Goal: Task Accomplishment & Management: Complete application form

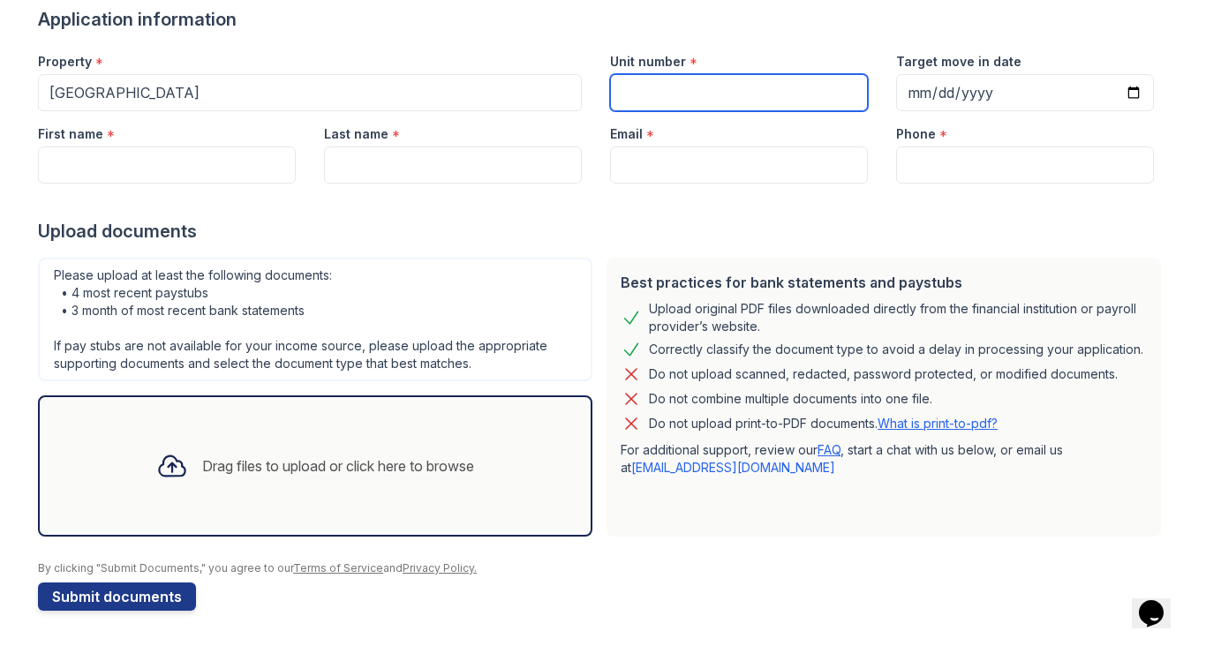
click at [623, 84] on input "Unit number" at bounding box center [739, 92] width 258 height 37
type input "926"
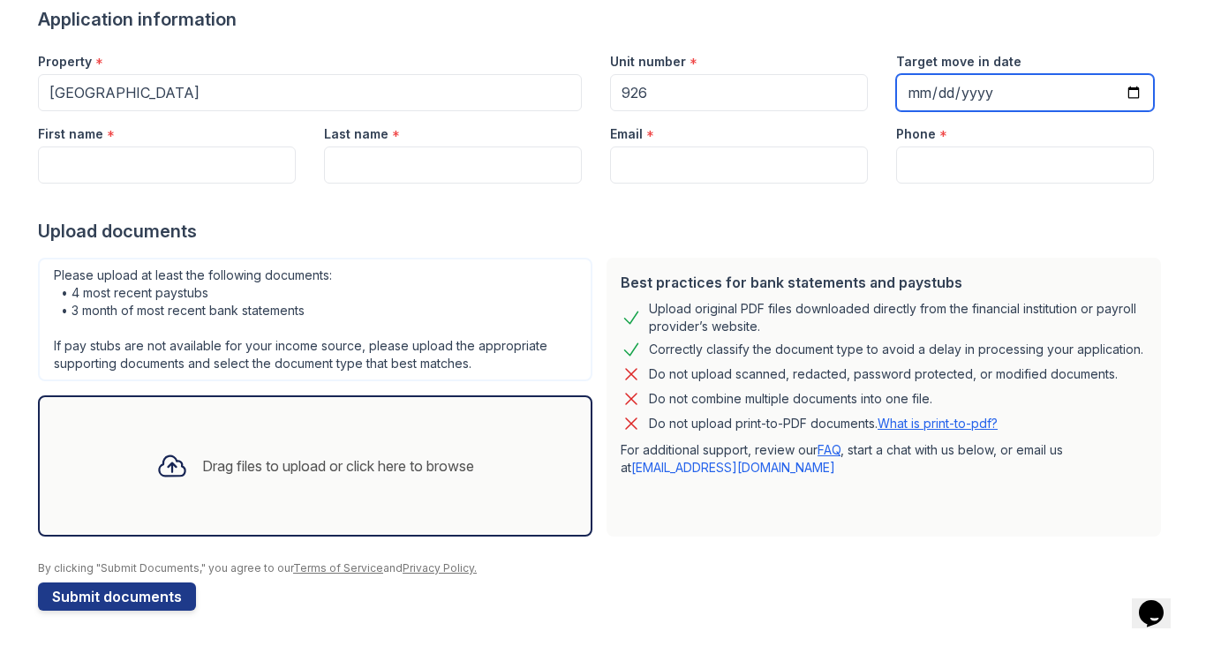
click at [945, 86] on input "Target move in date" at bounding box center [1025, 92] width 258 height 37
type input "[DATE]"
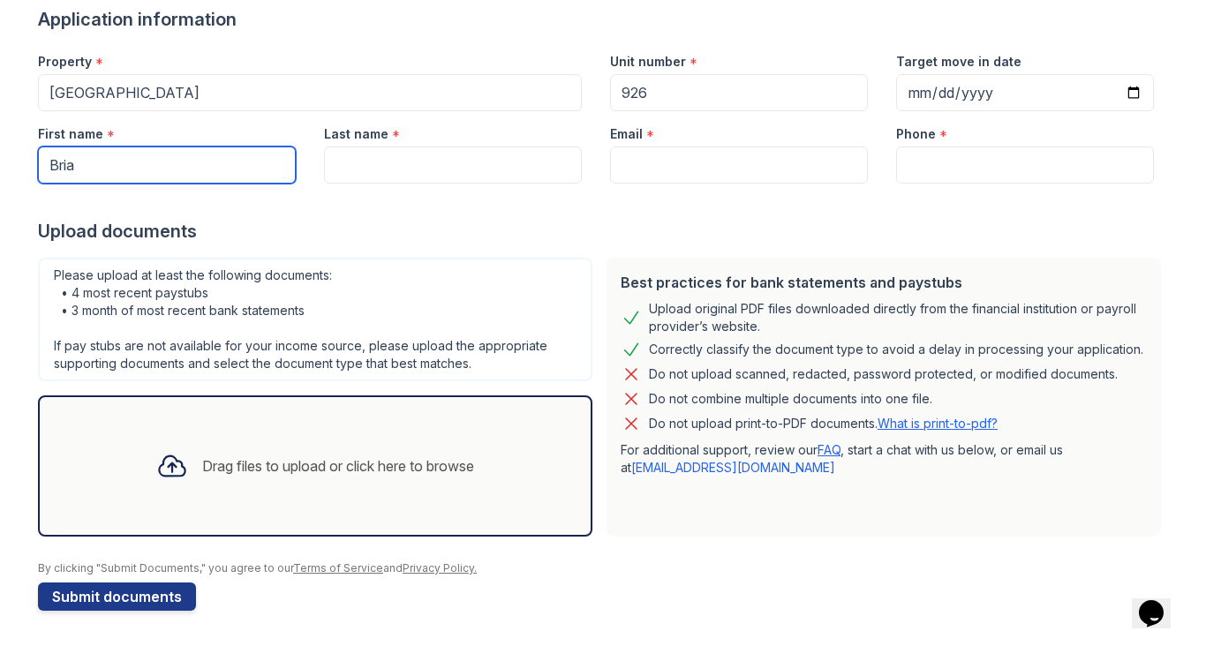
type input "Bria"
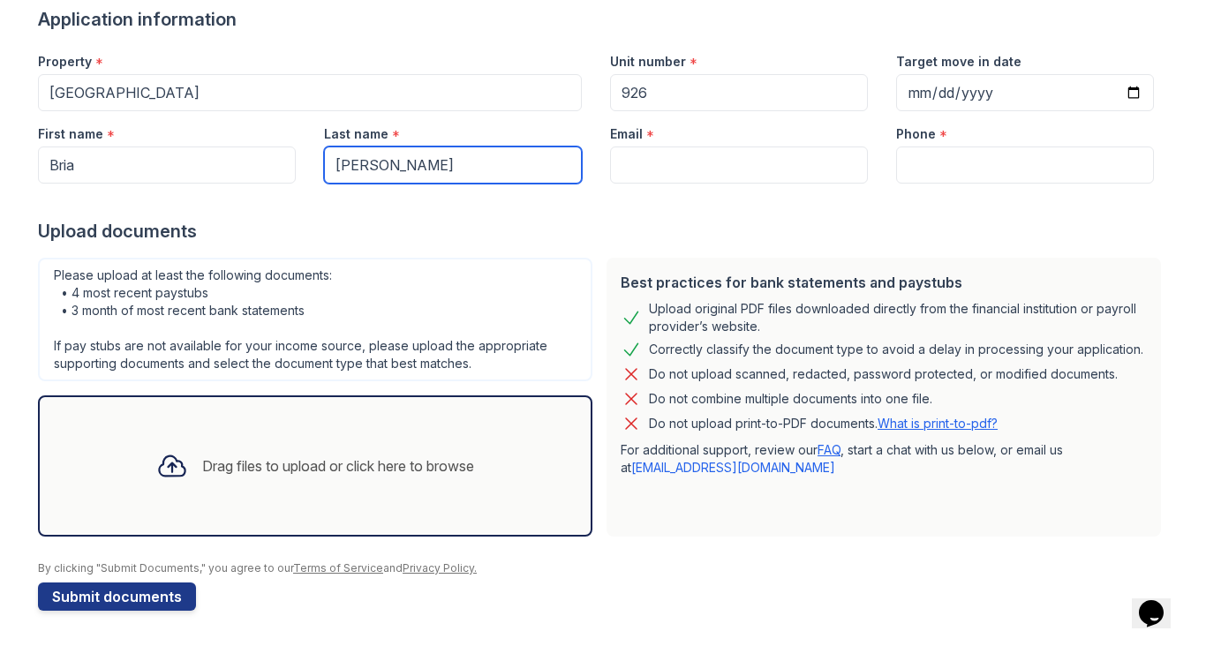
type input "[PERSON_NAME]"
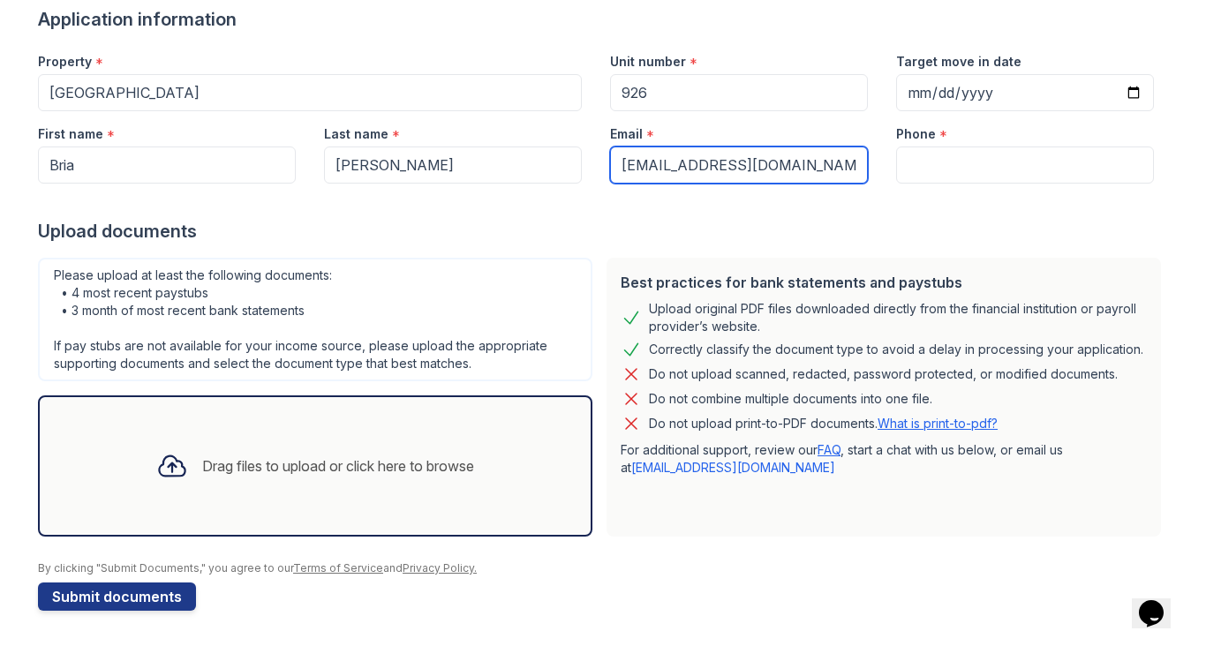
type input "[EMAIL_ADDRESS][DOMAIN_NAME]"
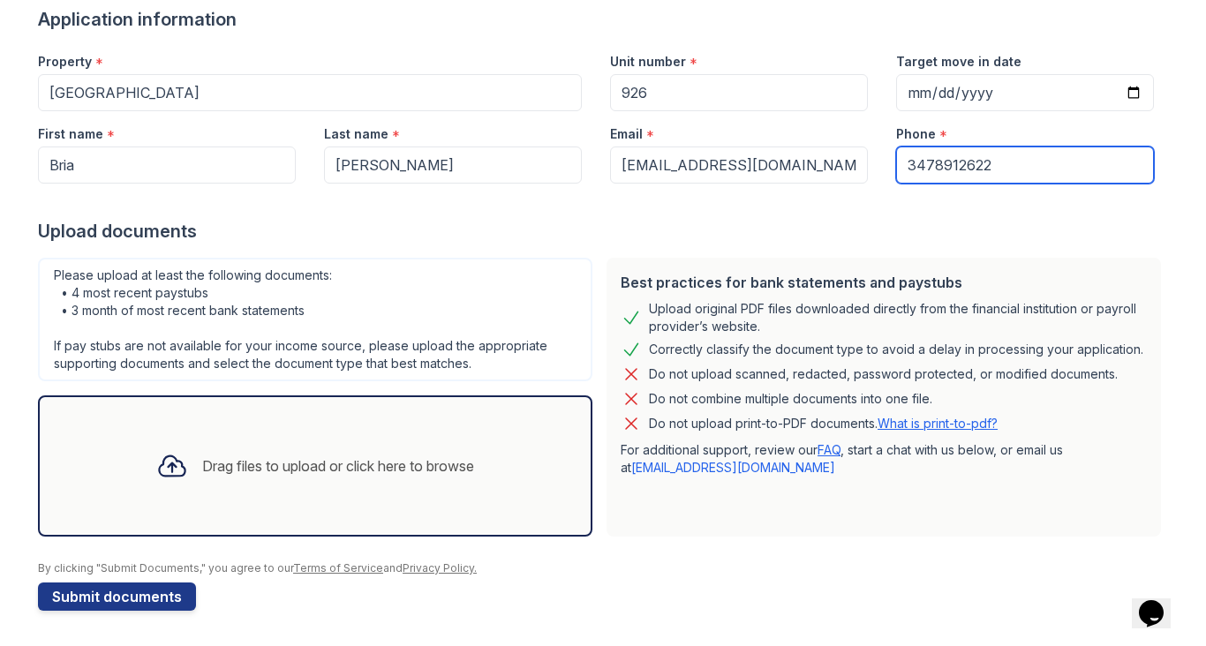
type input "3478912622"
click at [350, 480] on div "Drag files to upload or click here to browse" at bounding box center [315, 466] width 346 height 60
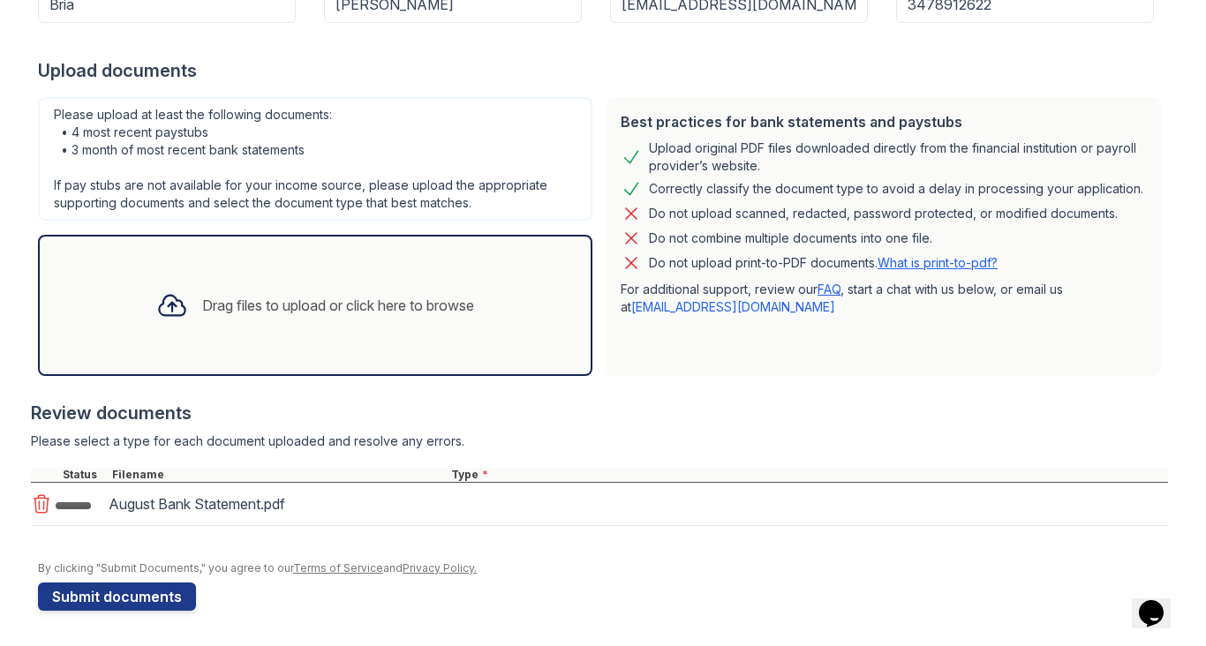
scroll to position [305, 0]
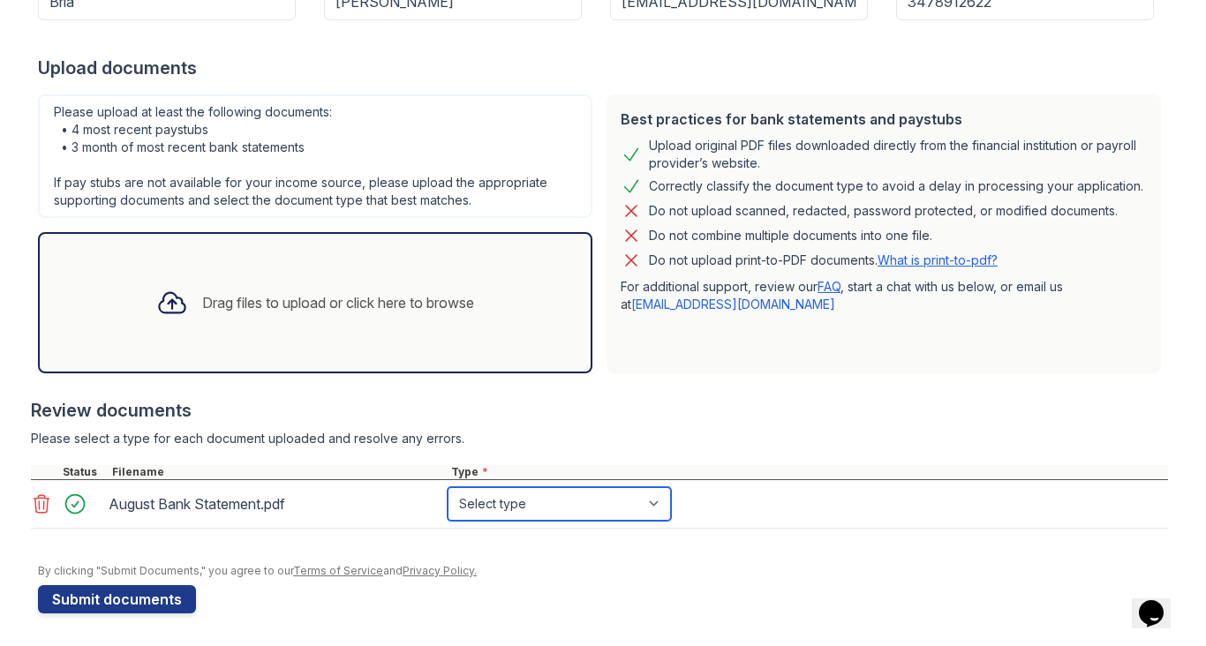
select select "bank_statement"
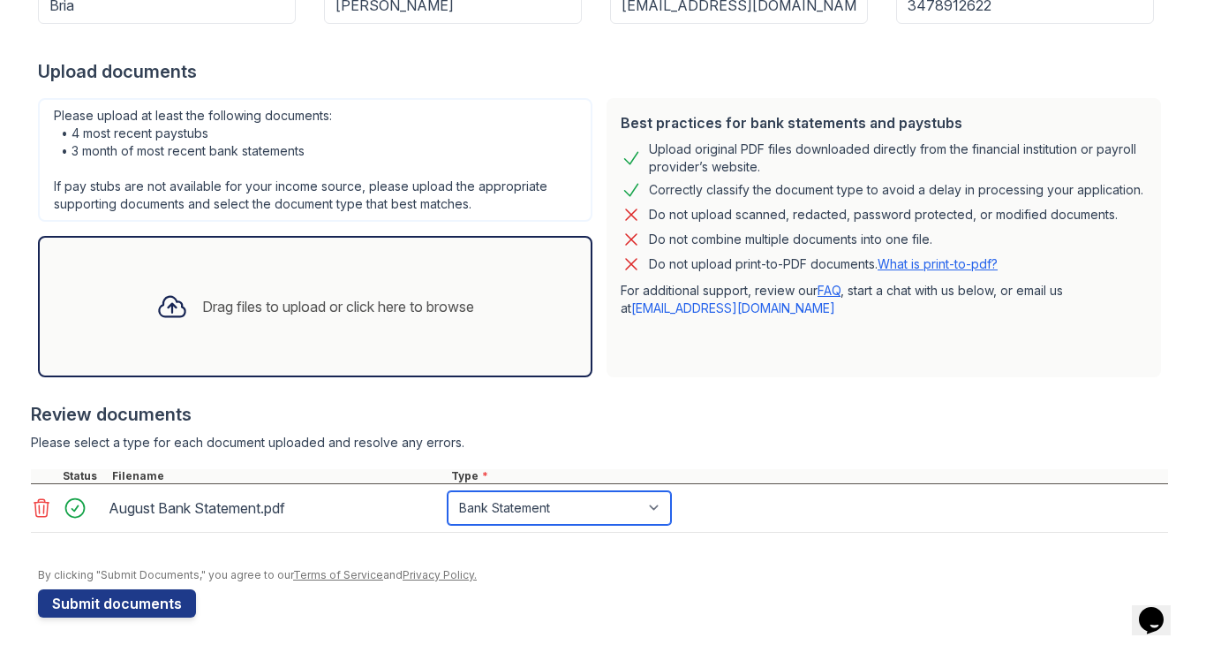
scroll to position [301, 0]
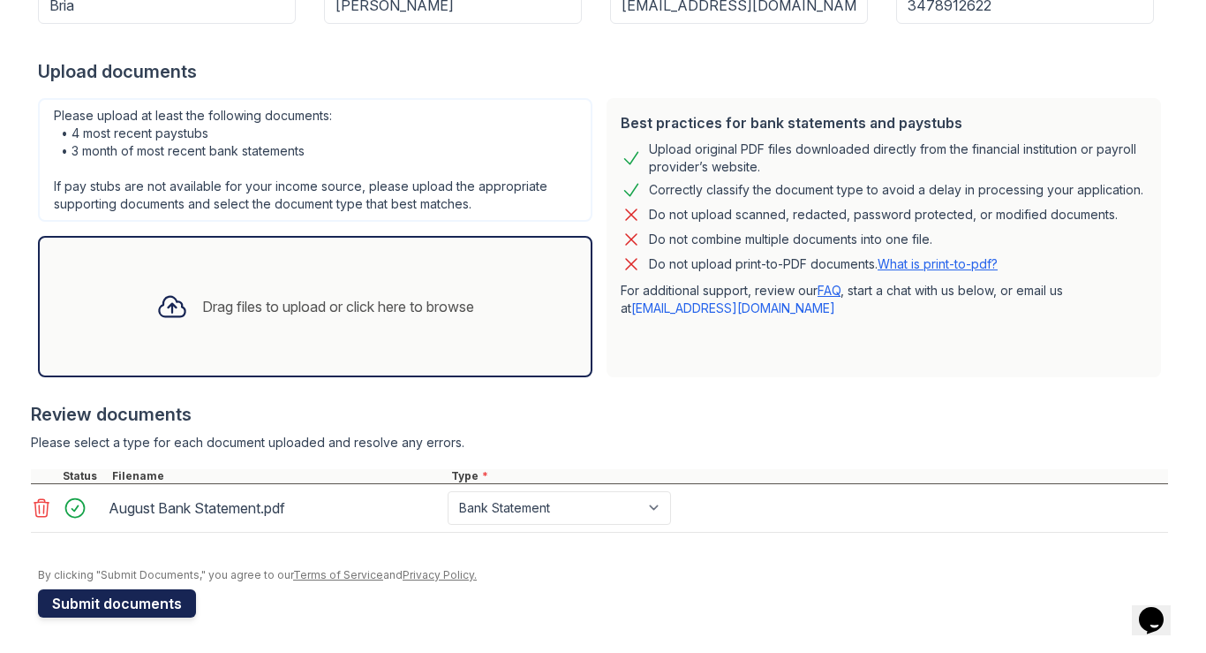
click at [183, 606] on button "Submit documents" at bounding box center [117, 603] width 158 height 28
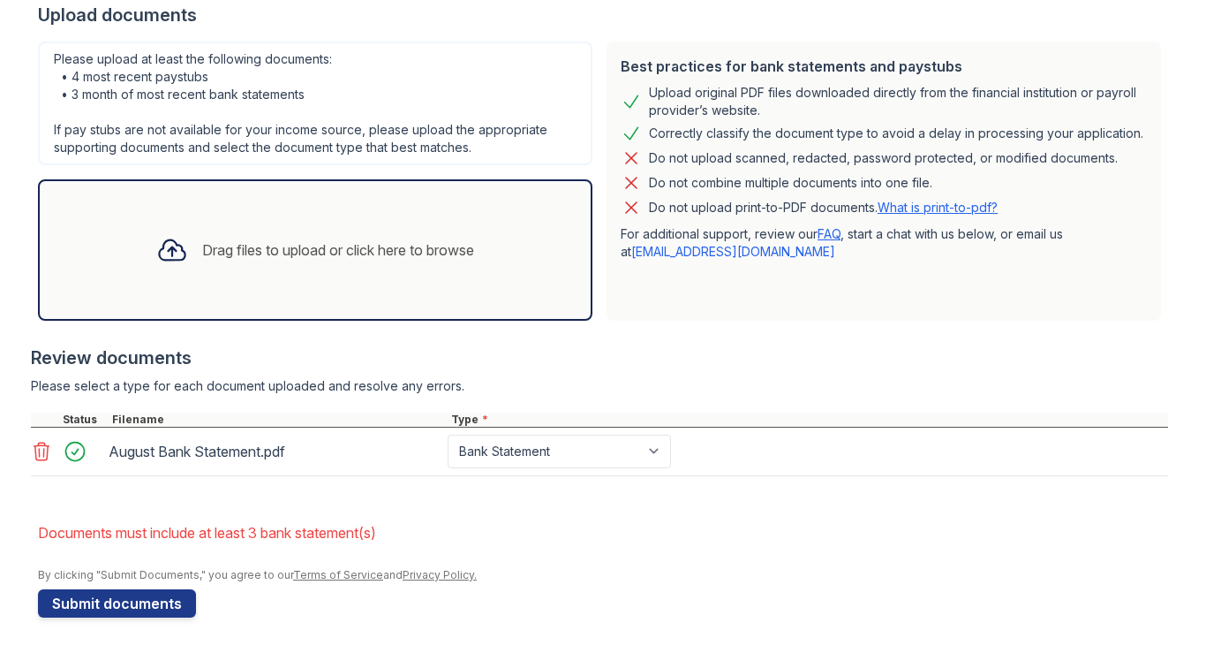
scroll to position [0, 0]
click at [146, 601] on button "Submit documents" at bounding box center [117, 603] width 158 height 28
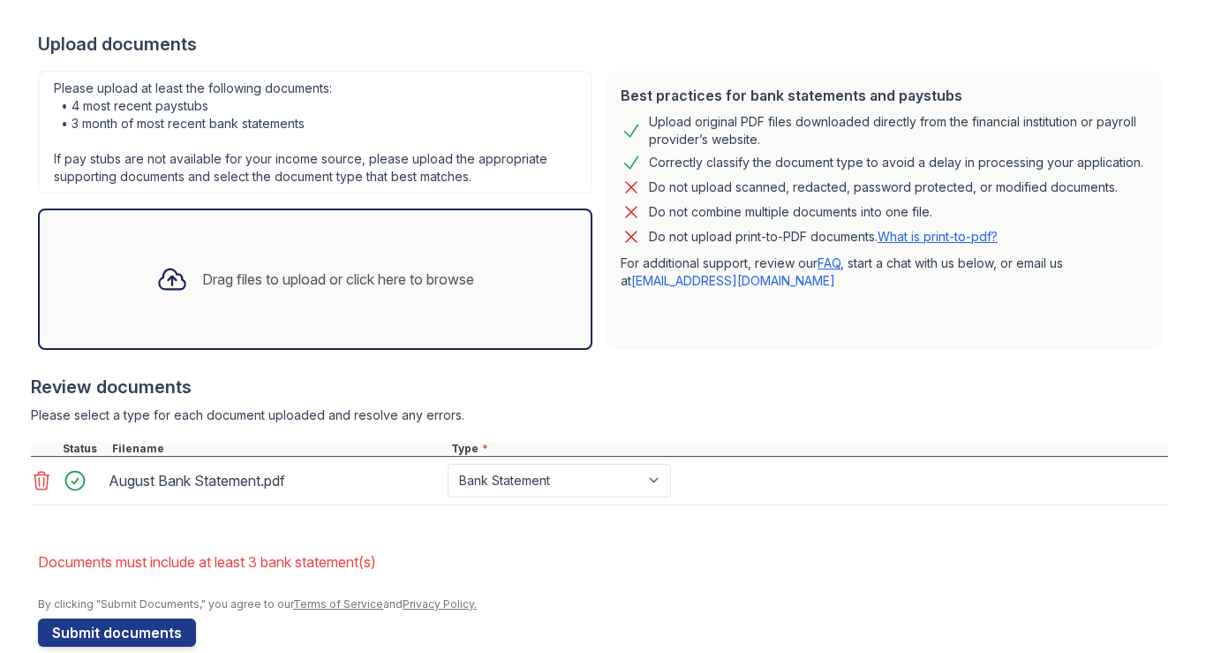
scroll to position [405, 0]
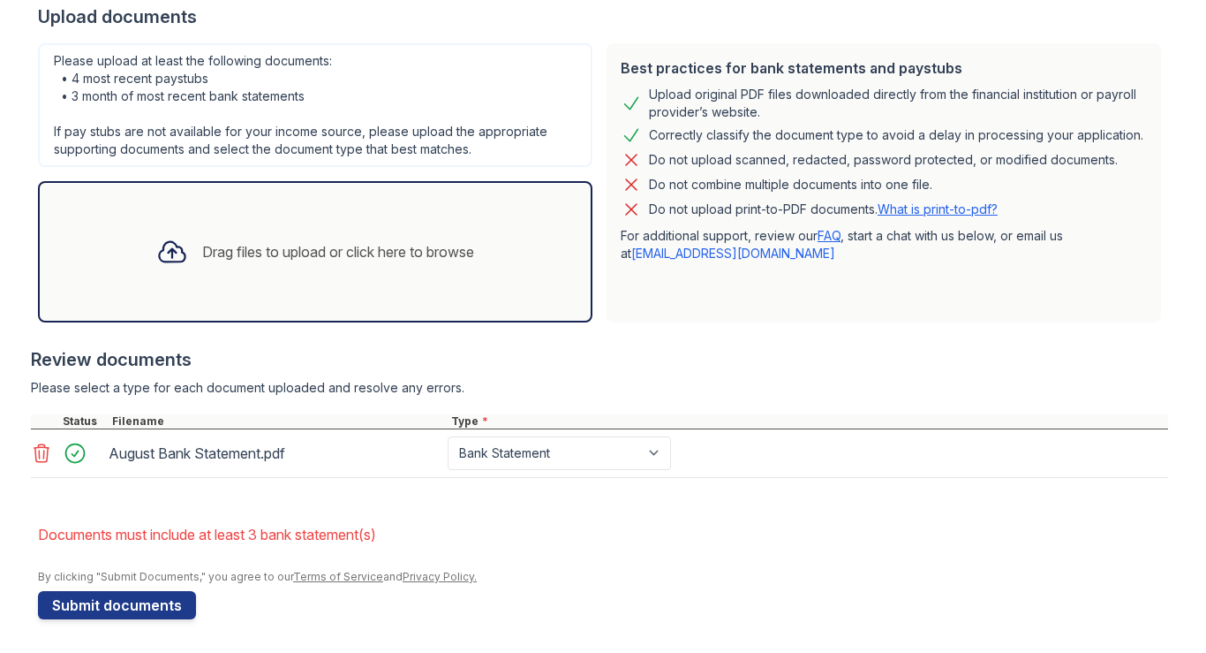
click at [363, 261] on div "Drag files to upload or click here to browse" at bounding box center [338, 251] width 272 height 21
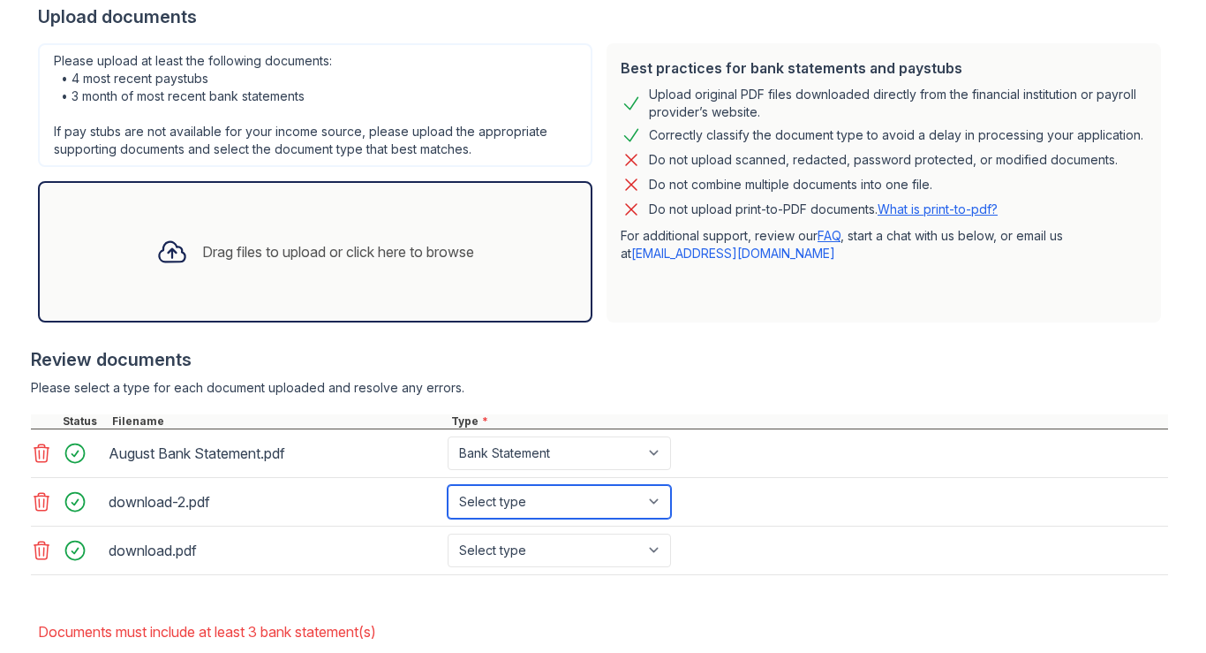
select select "paystub"
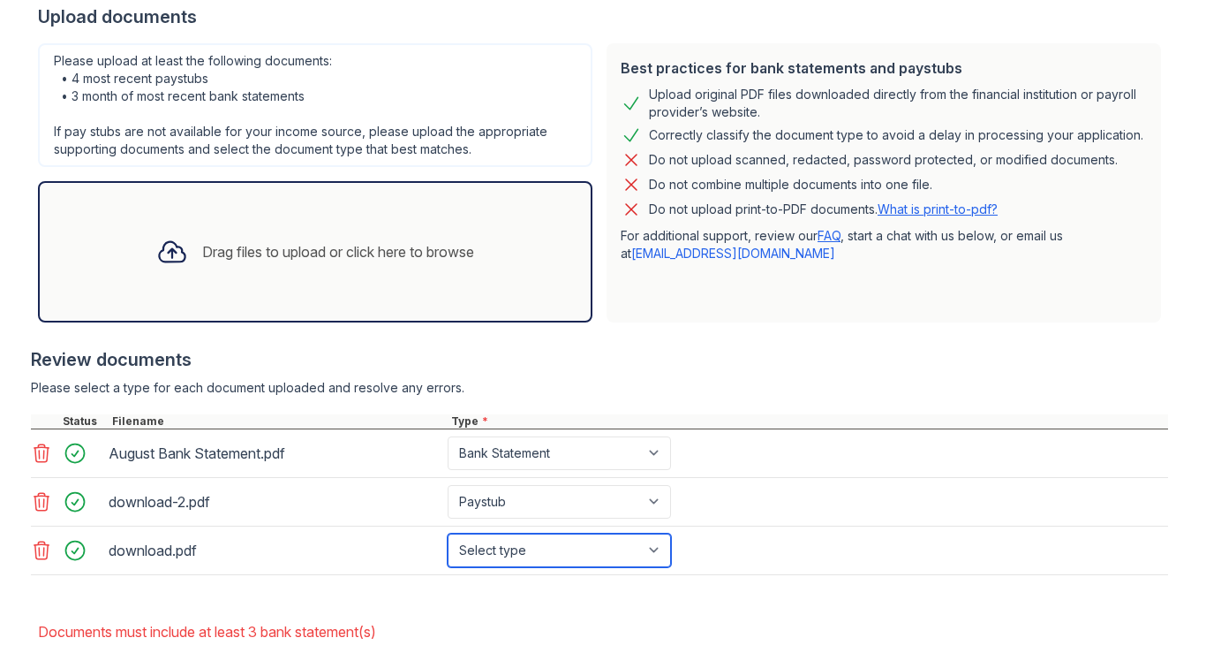
select select "paystub"
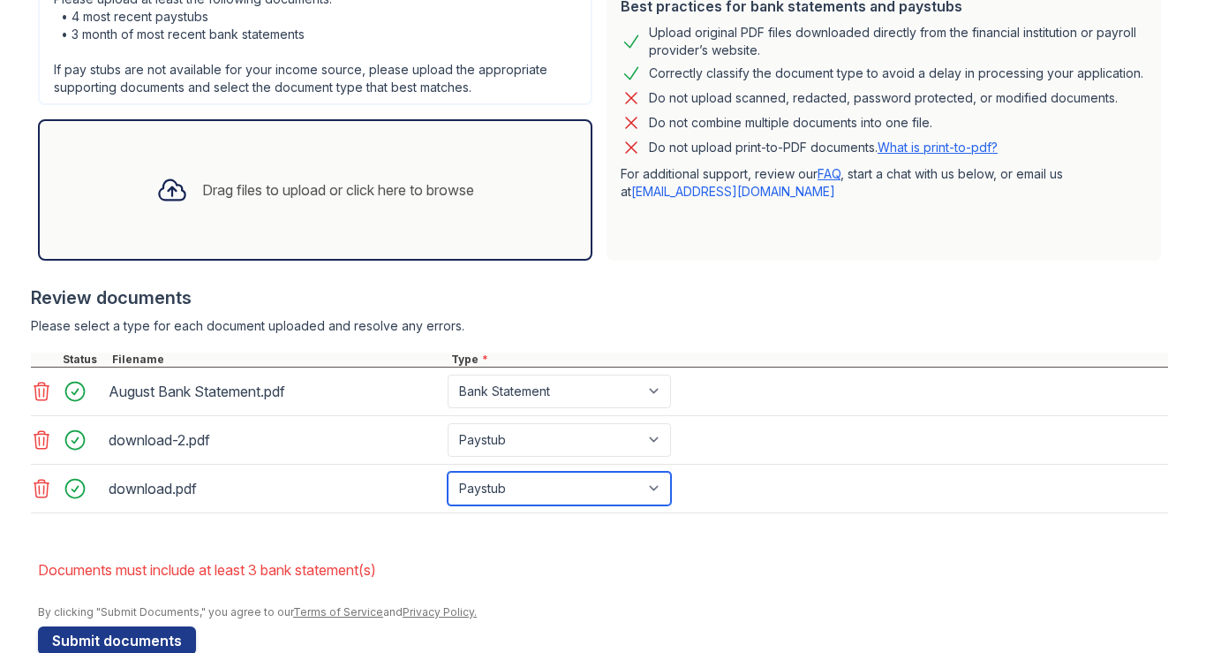
scroll to position [504, 0]
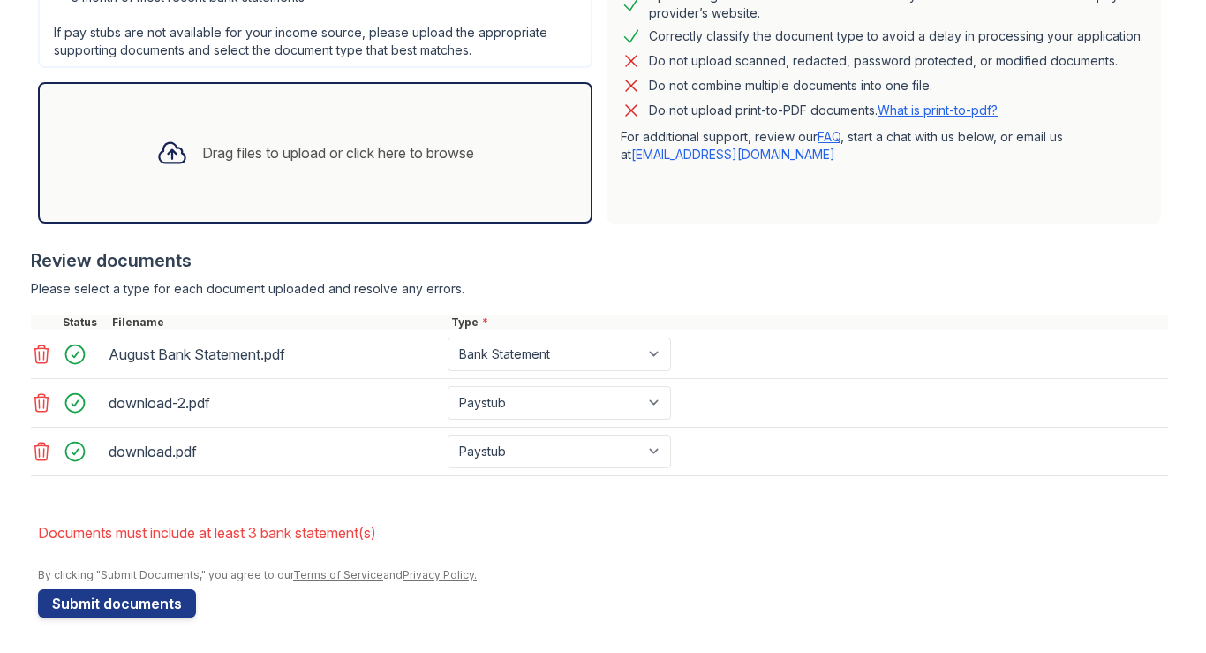
click at [314, 229] on div "Please upload at least the following documents: • 4 most recent paystubs • 3 mo…" at bounding box center [315, 83] width 569 height 293
click at [314, 175] on div "Drag files to upload or click here to browse" at bounding box center [315, 153] width 346 height 60
click at [47, 444] on icon at bounding box center [41, 451] width 21 height 21
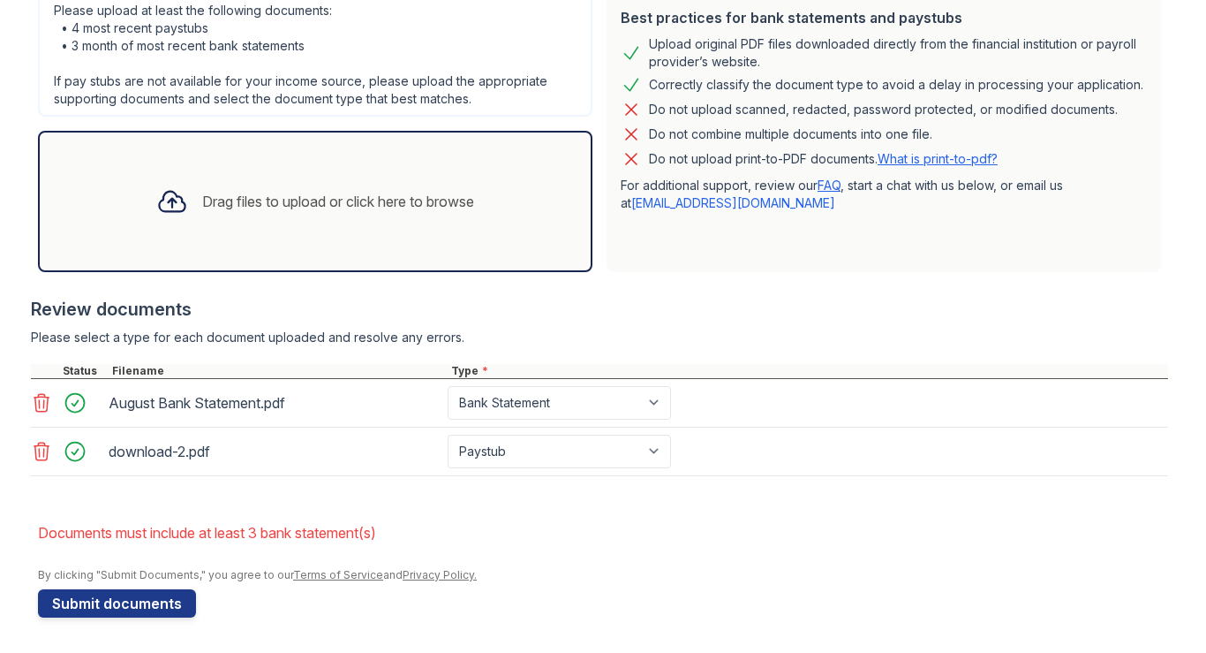
click at [47, 414] on div at bounding box center [68, 403] width 74 height 34
click at [47, 449] on icon at bounding box center [41, 451] width 21 height 21
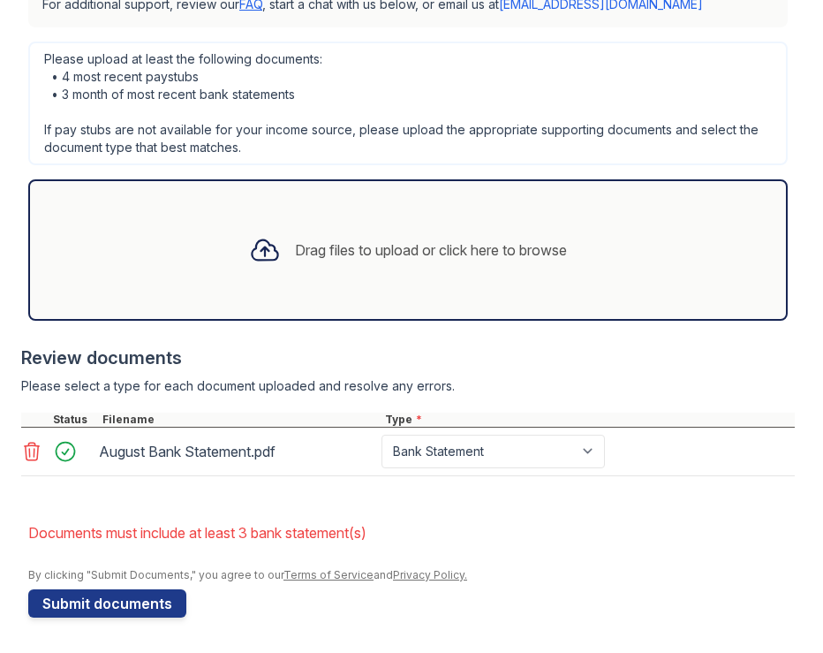
scroll to position [623, 0]
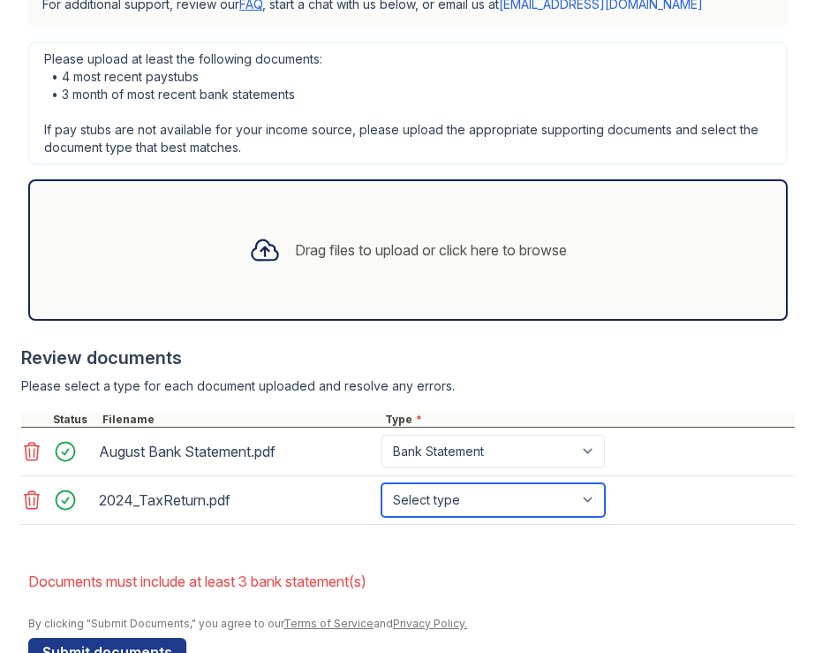
click at [439, 510] on select "Select type Paystub Bank Statement Offer Letter Tax Documents Benefit Award Let…" at bounding box center [492, 500] width 223 height 34
select select "tax_documents"
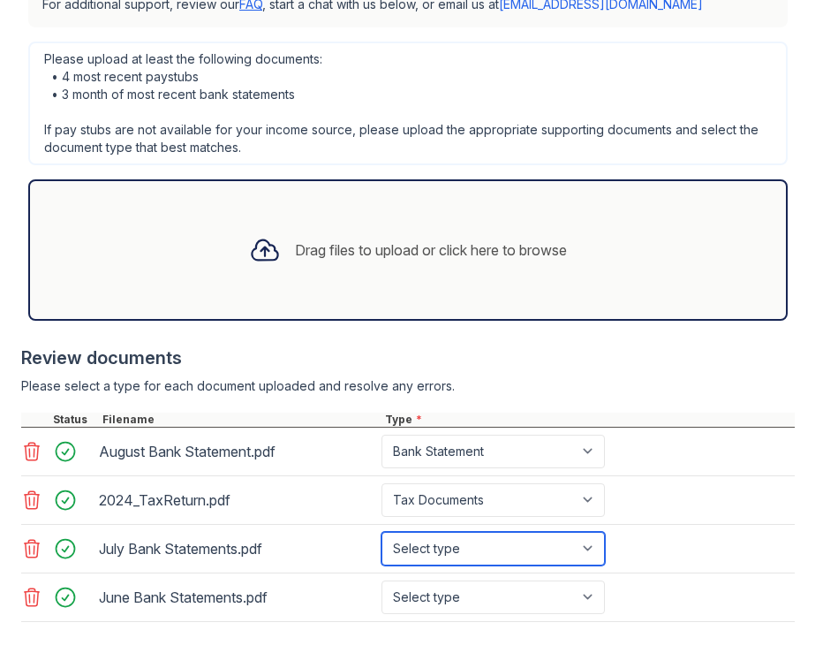
select select "bank_statement"
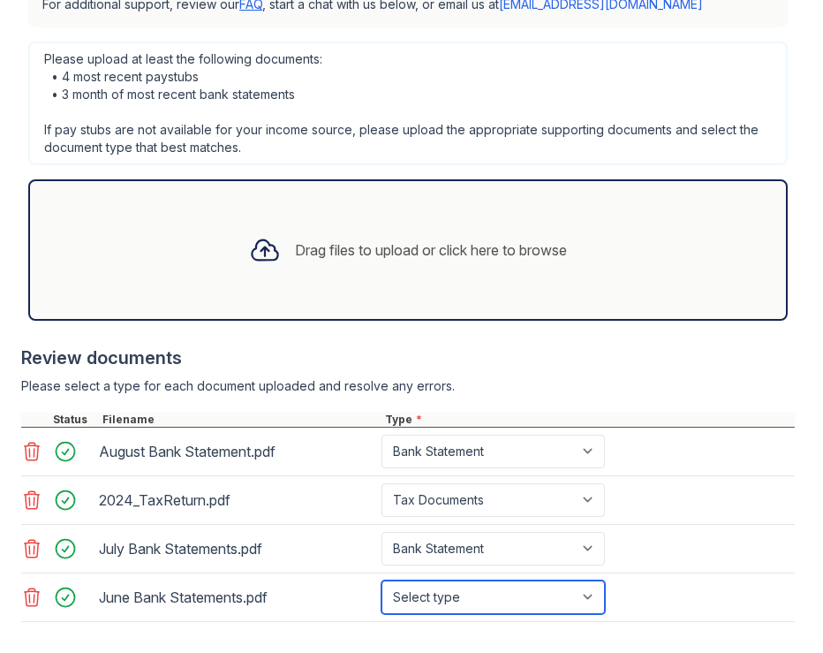
select select "bank_statement"
click at [622, 398] on div at bounding box center [408, 404] width 774 height 18
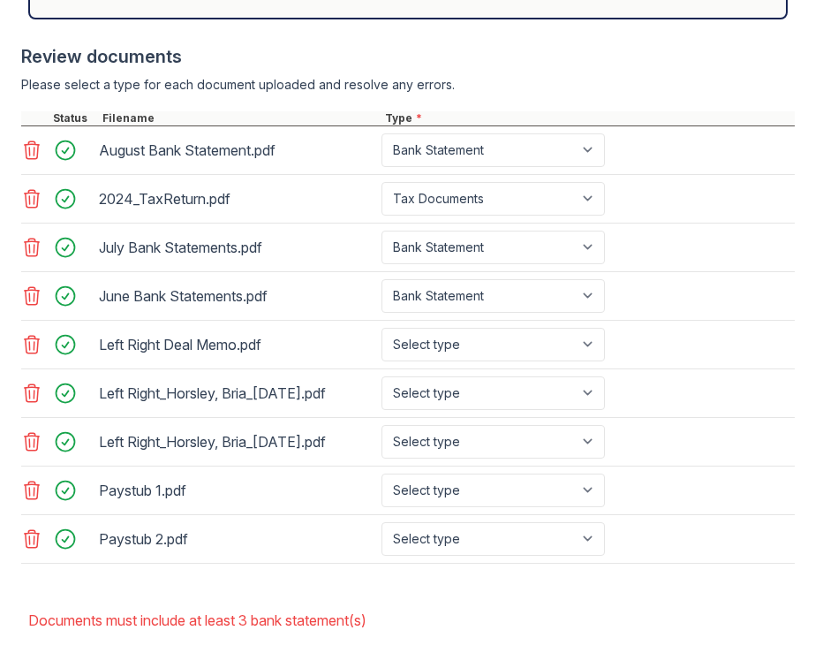
scroll to position [940, 0]
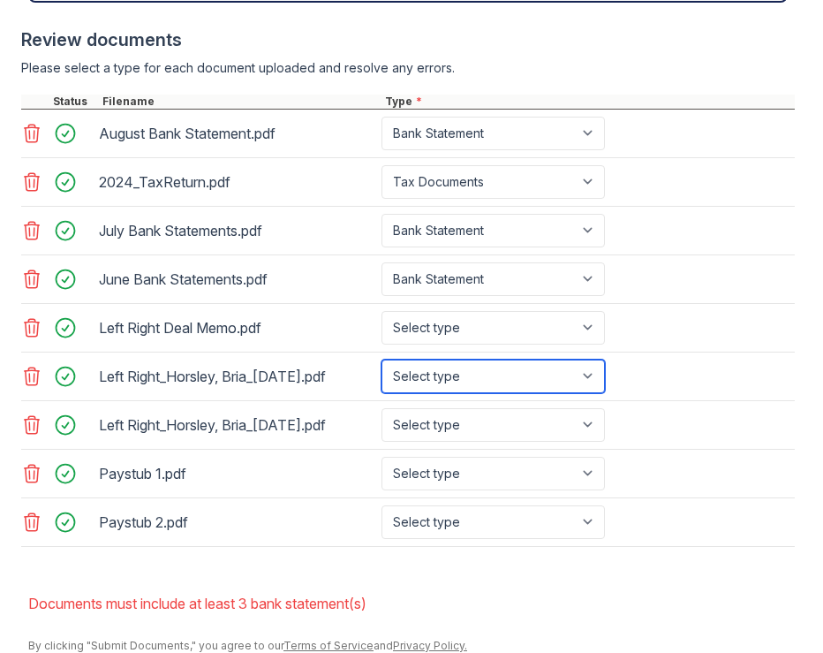
select select "paystub"
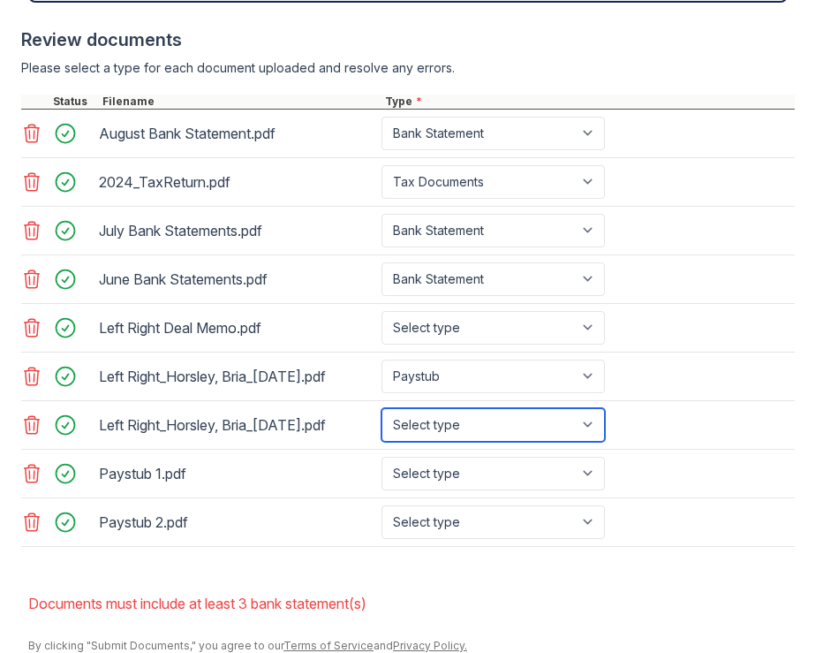
select select "paystub"
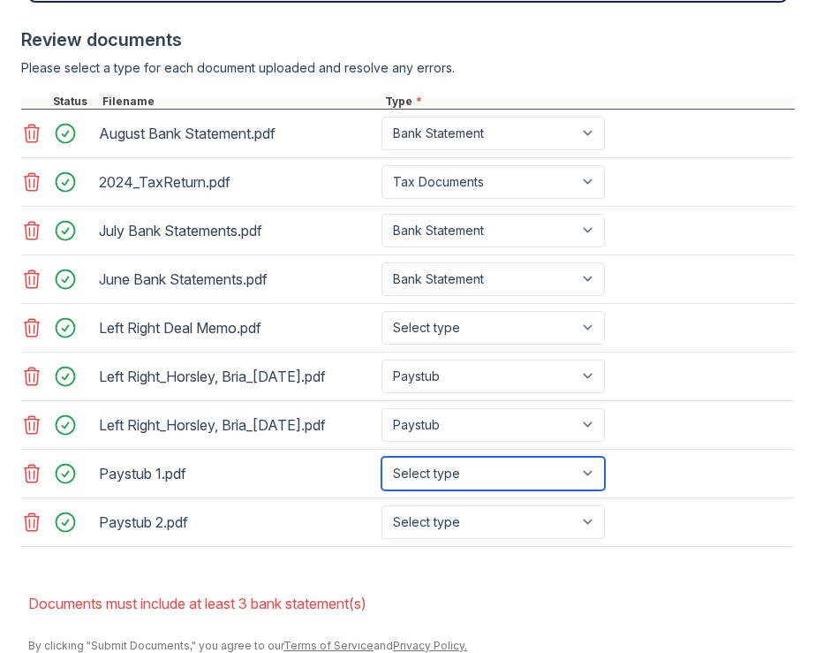
select select "paystub"
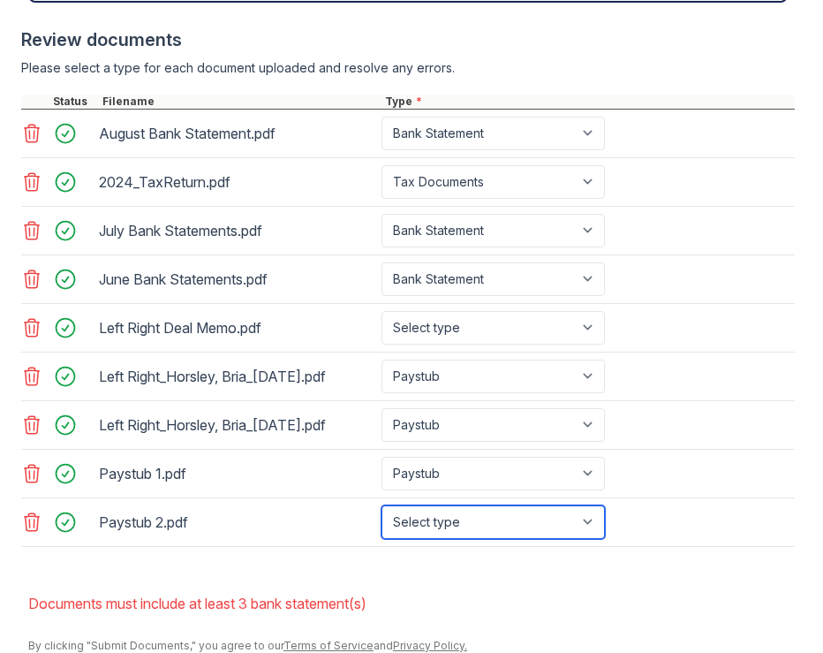
select select "paystub"
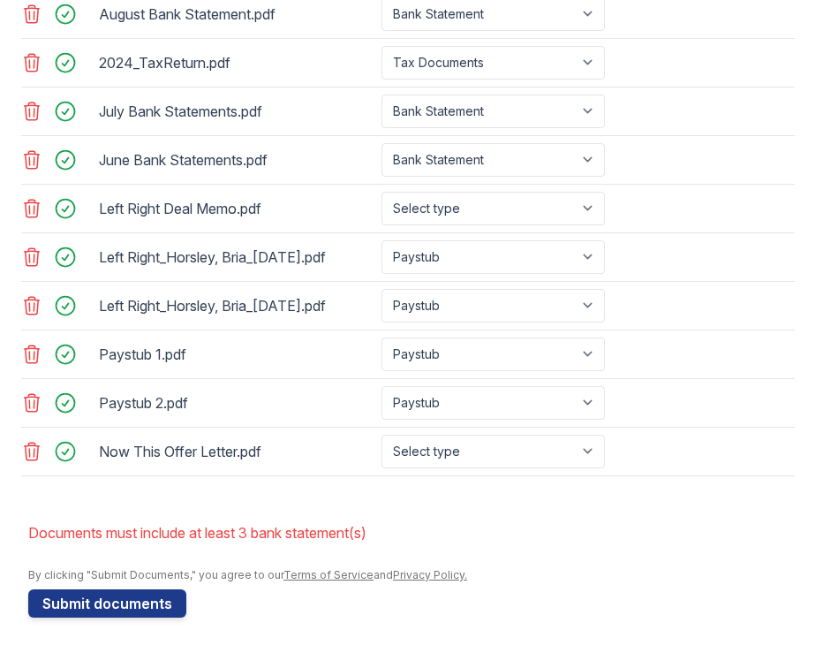
scroll to position [1060, 0]
select select "offer_letter"
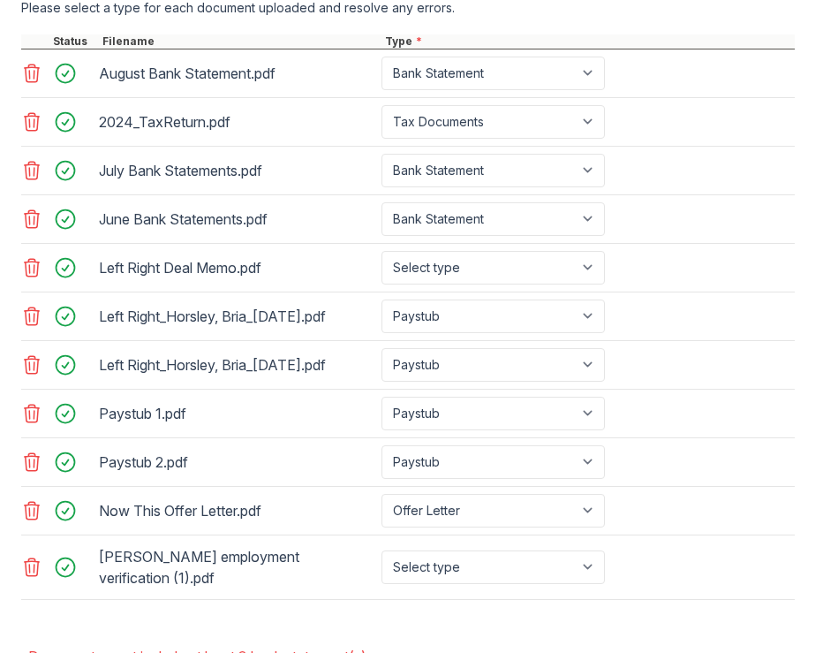
scroll to position [1052, 0]
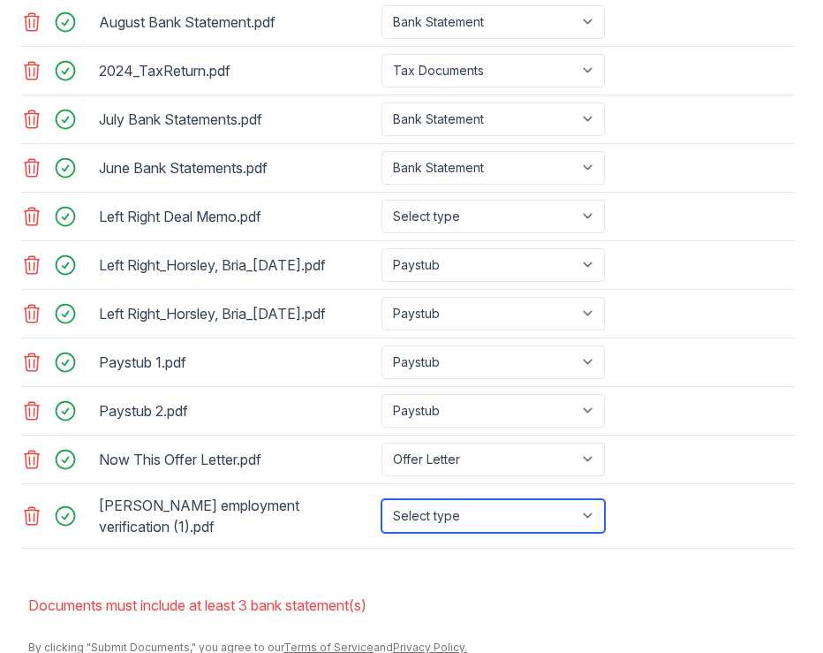
select select "offer_letter"
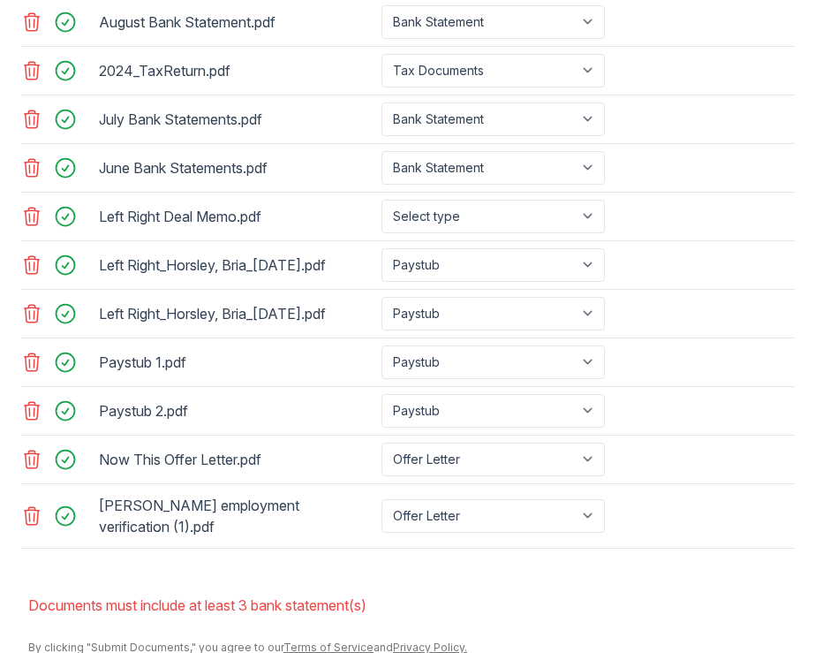
click at [321, 555] on div at bounding box center [408, 557] width 774 height 18
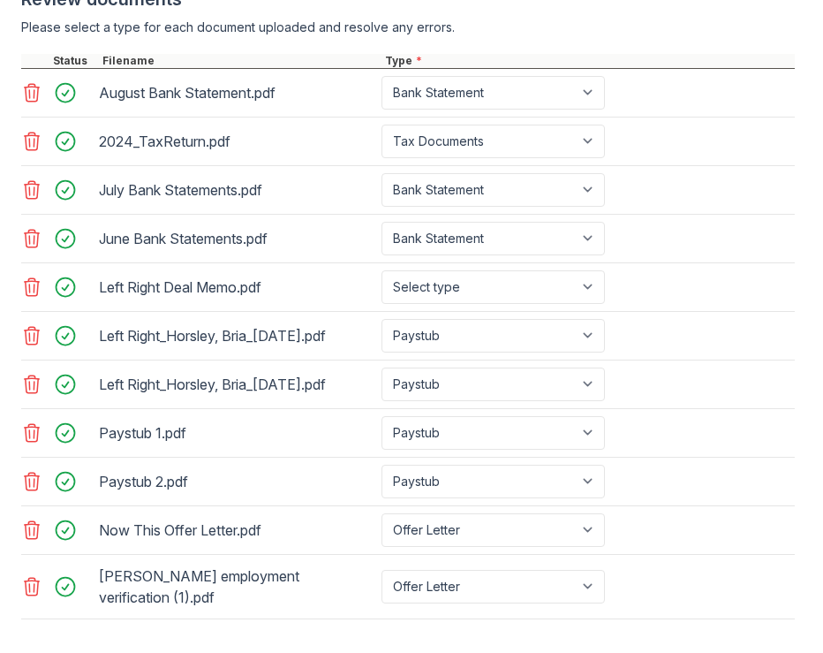
scroll to position [985, 0]
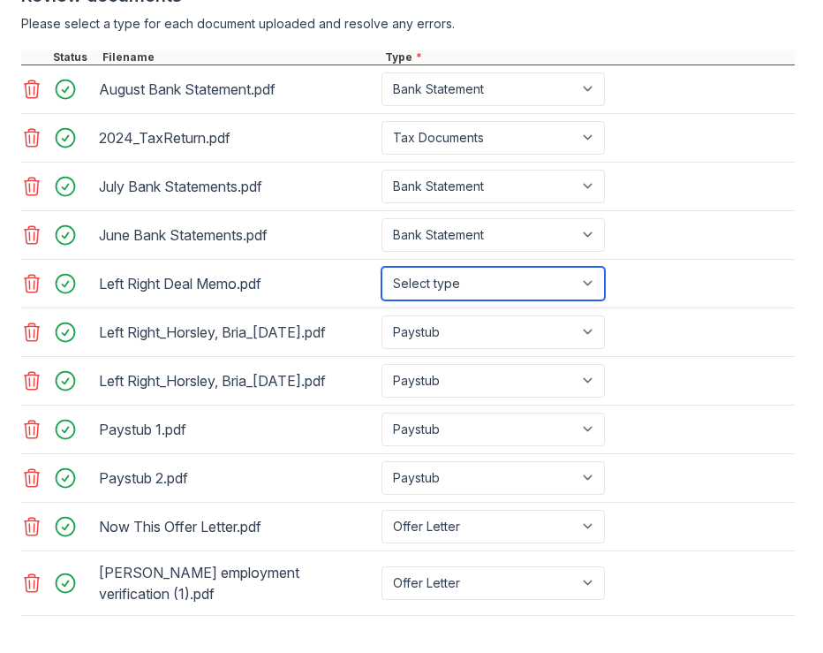
select select "offer_letter"
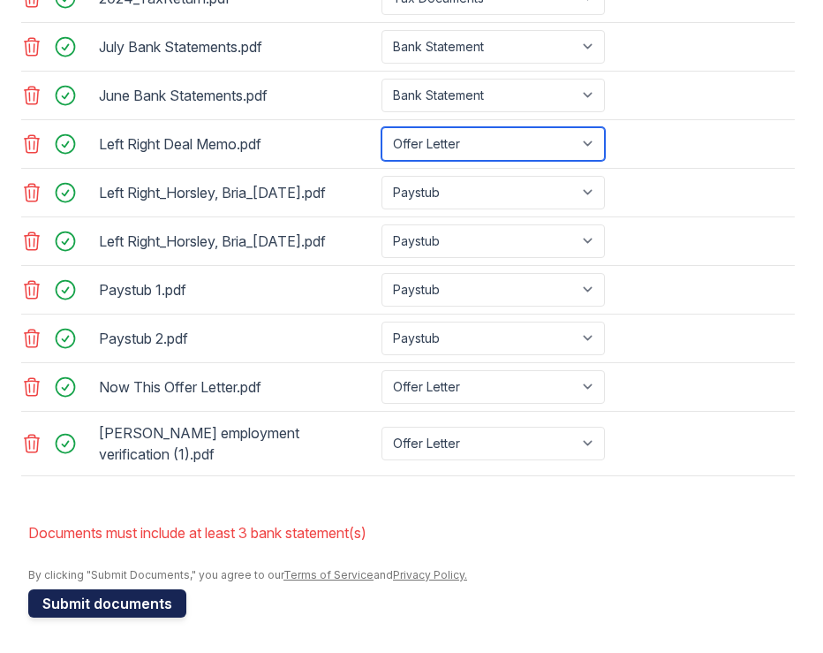
scroll to position [1124, 0]
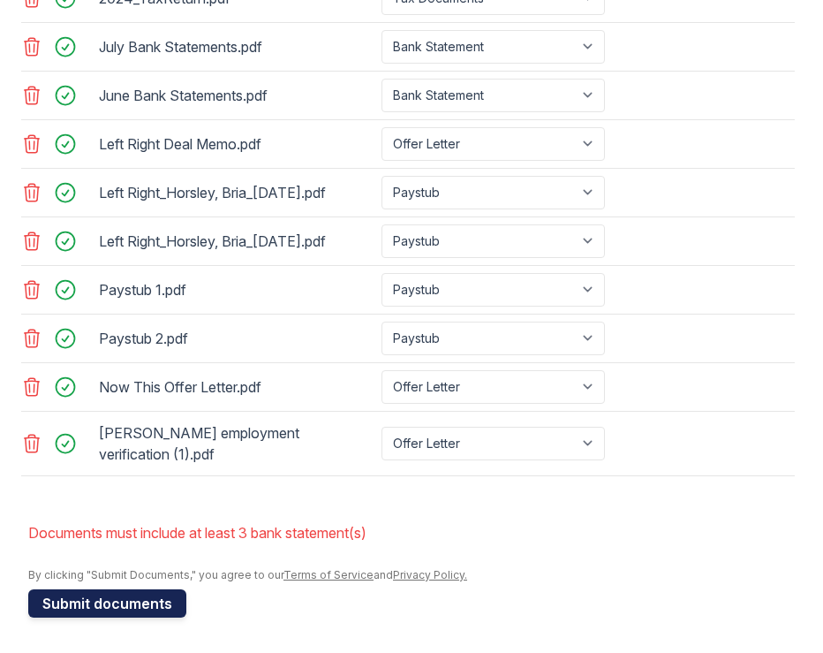
click at [132, 605] on button "Submit documents" at bounding box center [107, 603] width 158 height 28
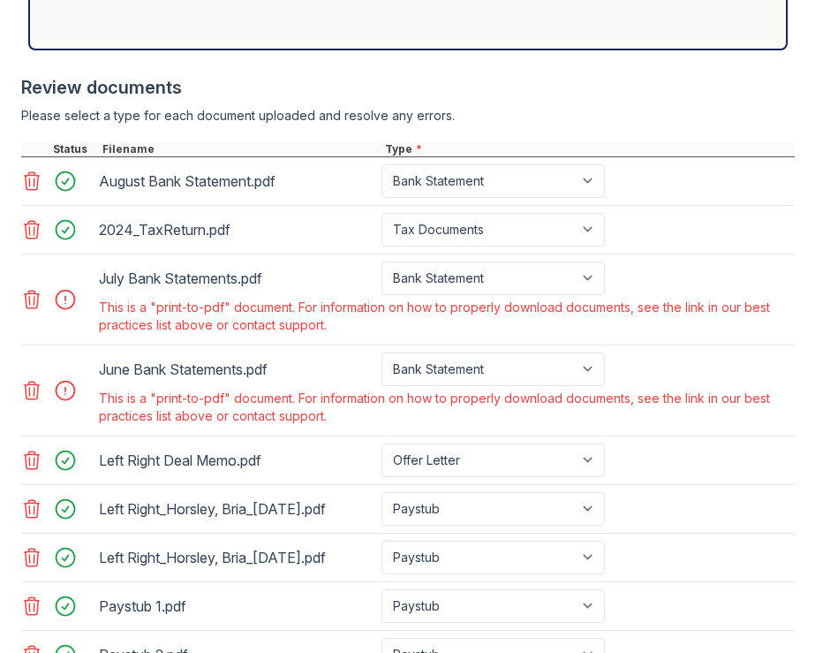
scroll to position [918, 0]
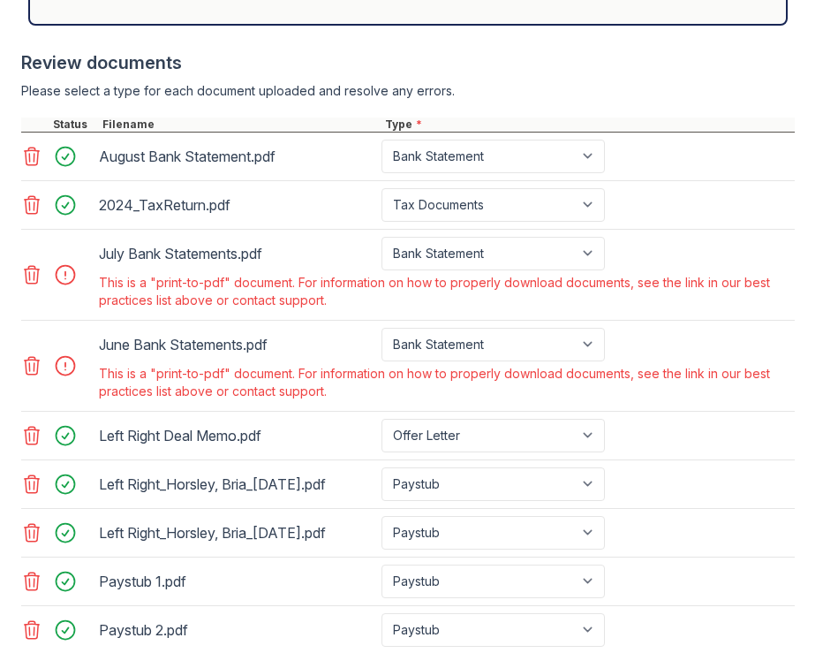
click at [29, 365] on icon at bounding box center [32, 366] width 15 height 18
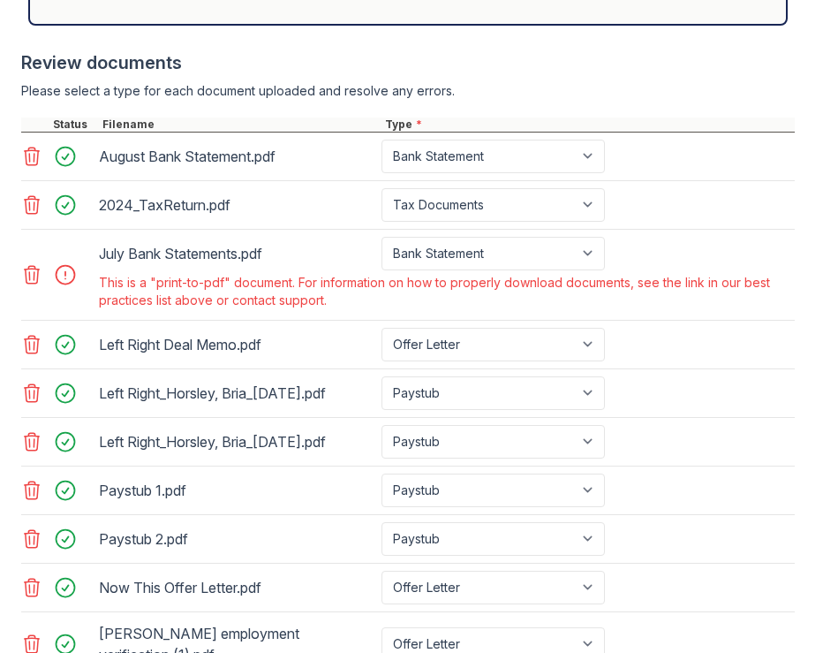
click at [28, 279] on icon at bounding box center [31, 274] width 21 height 21
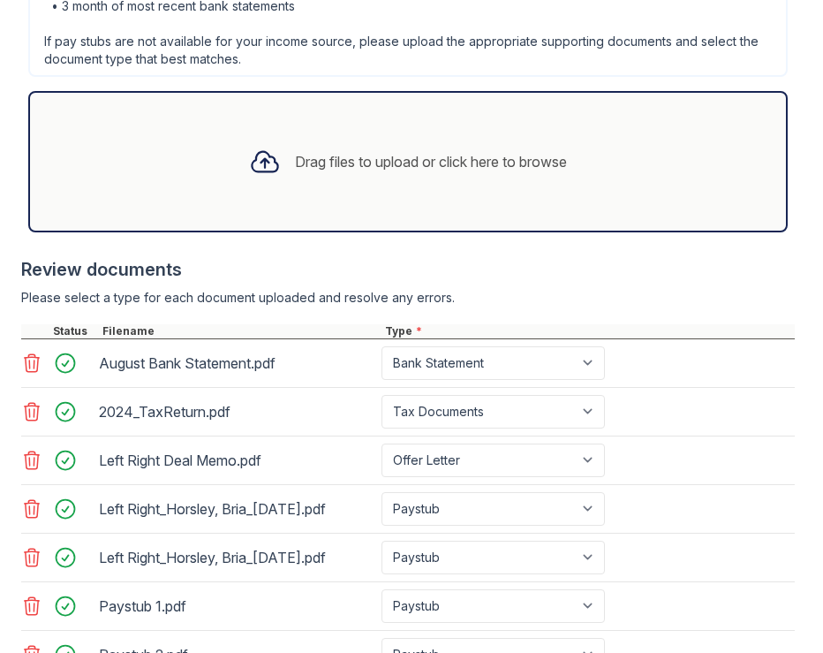
scroll to position [1067, 0]
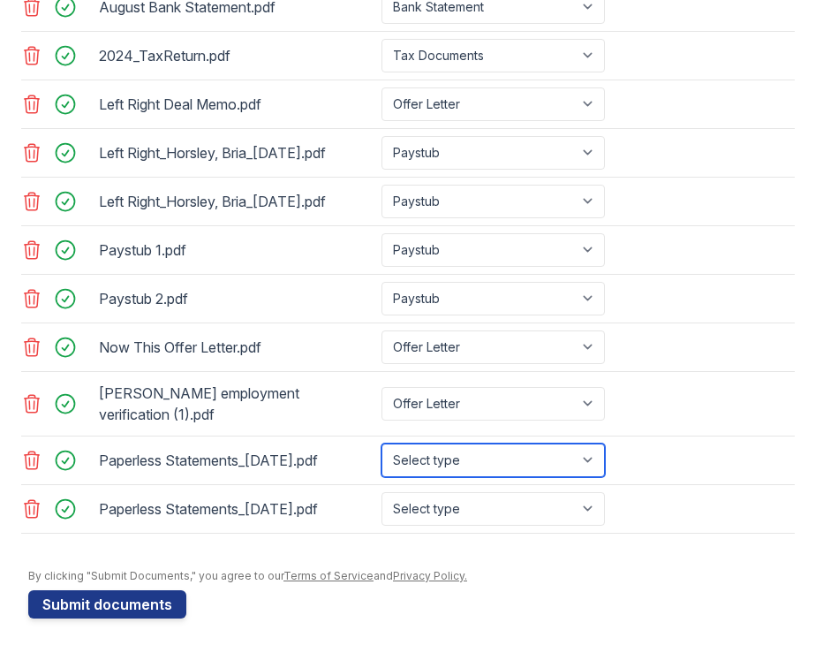
select select "bank_statement"
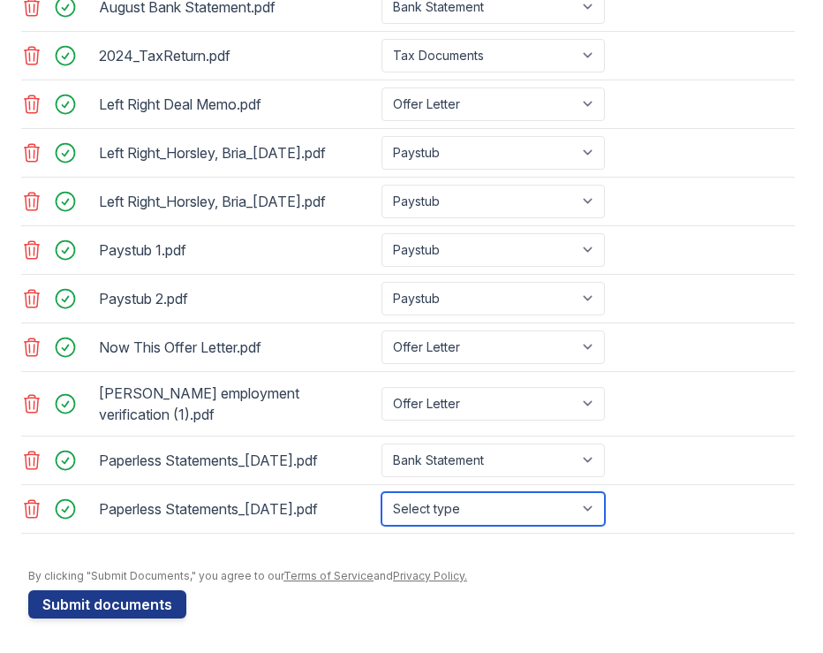
select select "bank_statement"
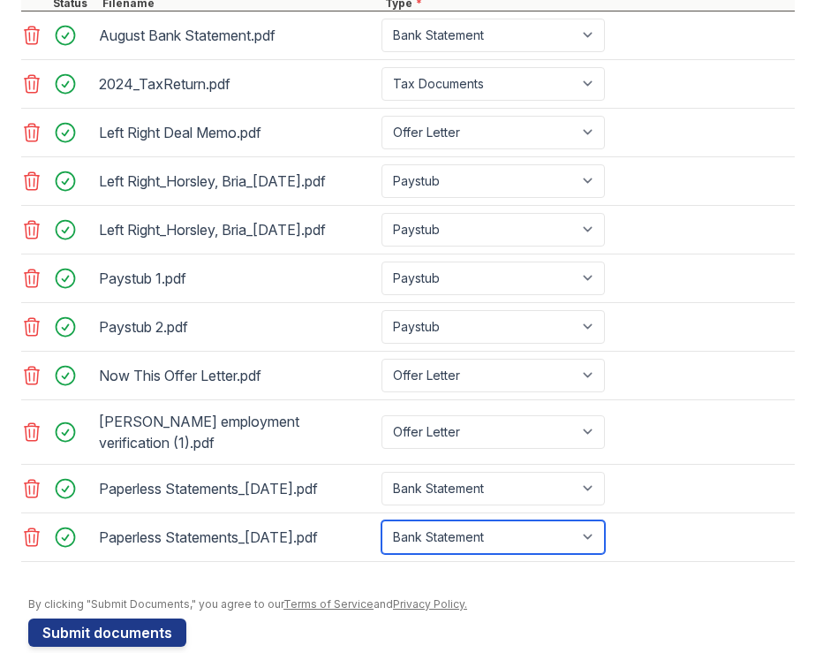
scroll to position [1031, 0]
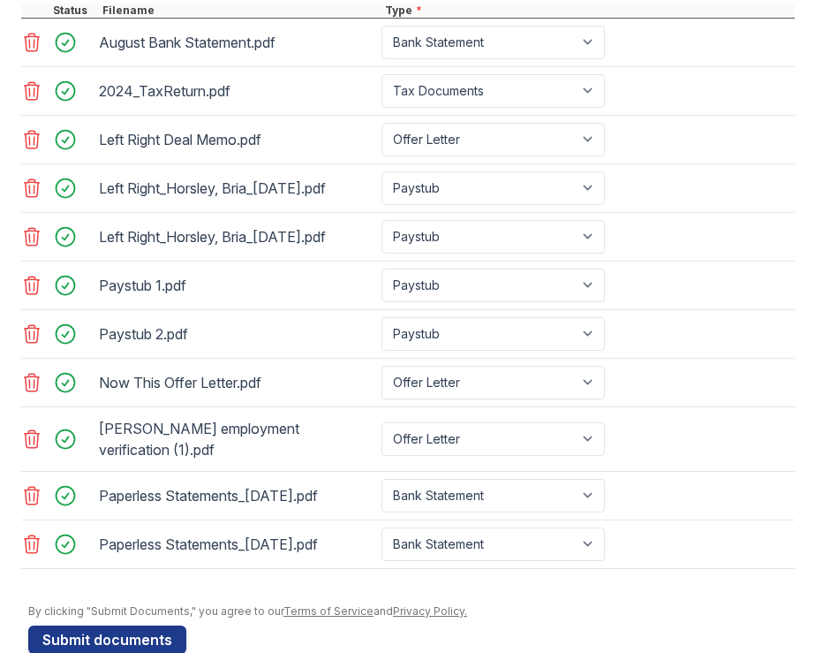
click at [33, 494] on icon at bounding box center [31, 495] width 21 height 21
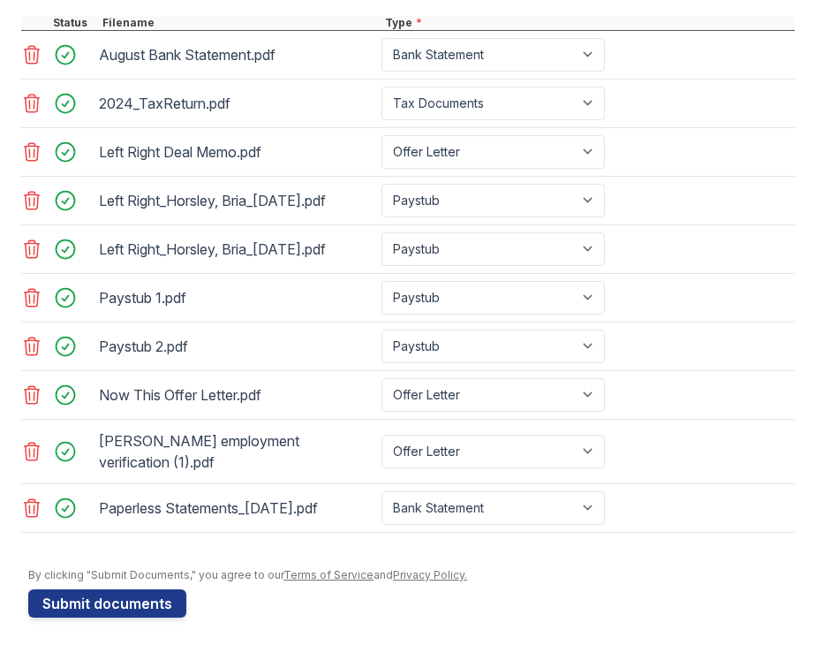
click at [33, 508] on icon at bounding box center [31, 507] width 21 height 21
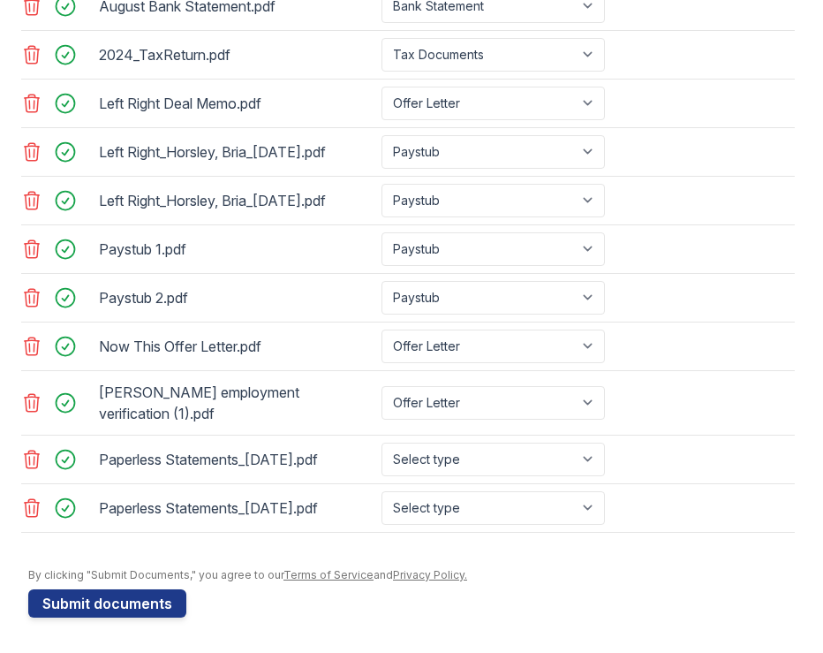
scroll to position [1068, 0]
select select "bank_statement"
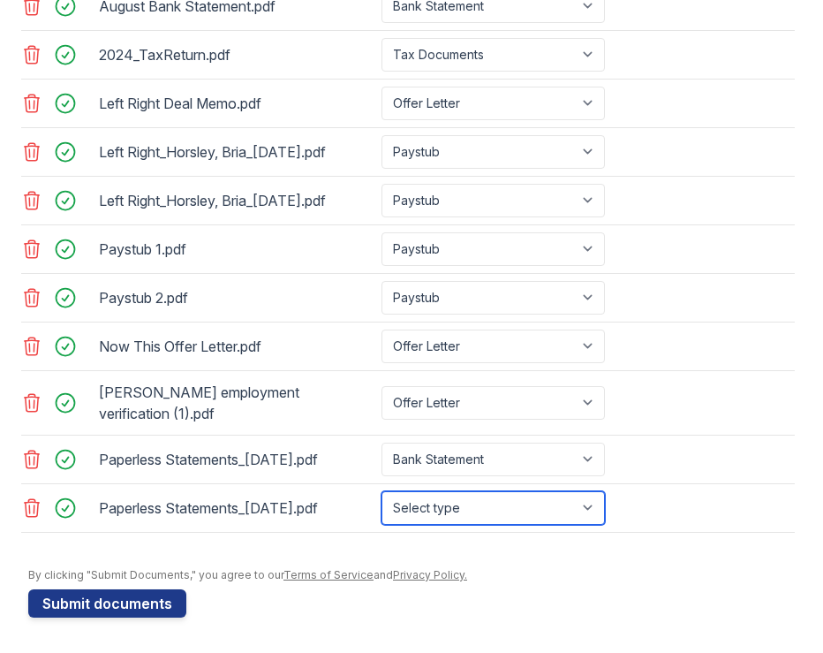
select select "bank_statement"
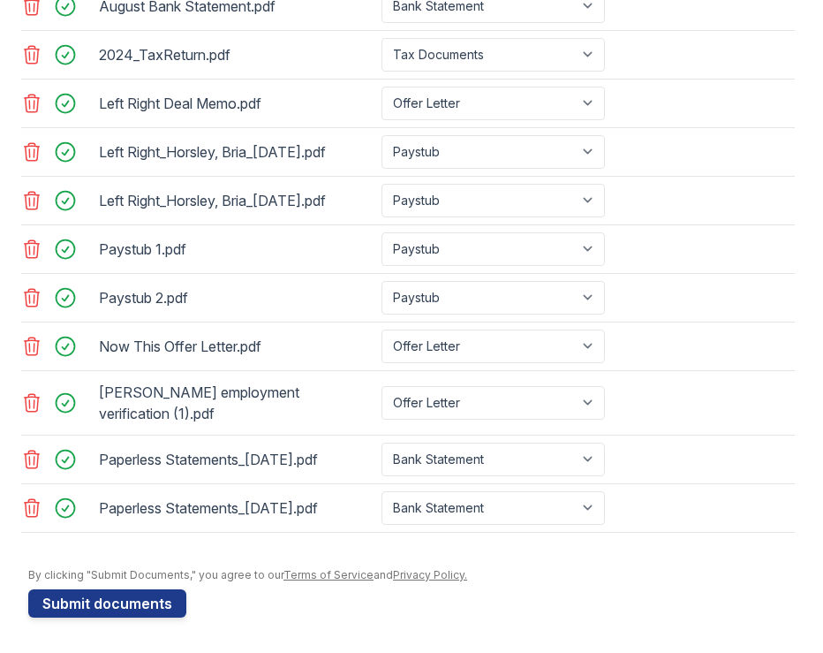
click at [193, 546] on div at bounding box center [408, 541] width 774 height 18
click at [125, 599] on button "Submit documents" at bounding box center [107, 603] width 158 height 28
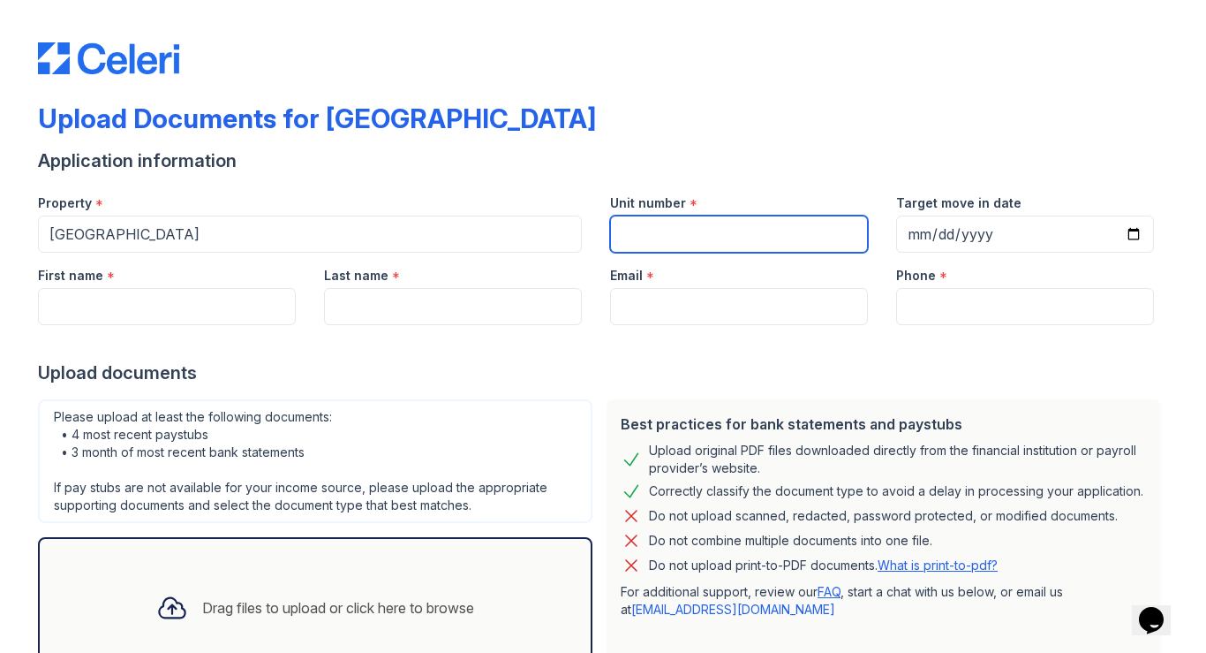
click at [654, 245] on input "Unit number" at bounding box center [739, 233] width 258 height 37
